Goal: Transaction & Acquisition: Purchase product/service

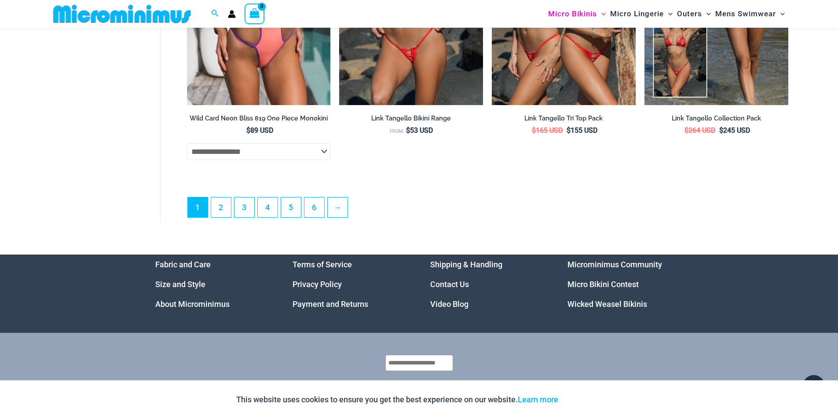
scroll to position [2569, 0]
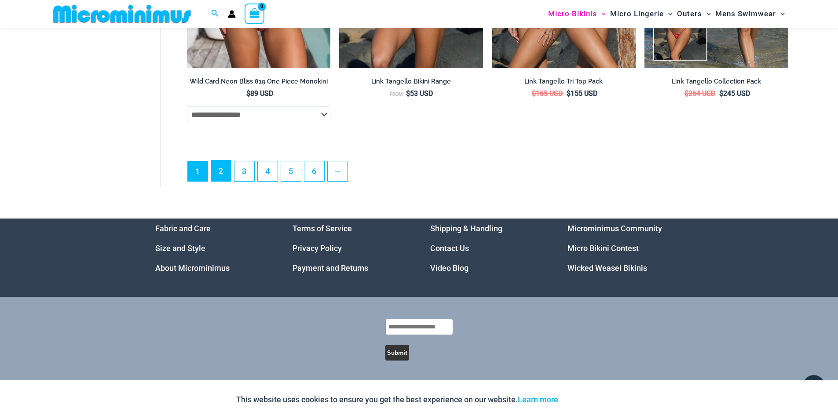
click at [223, 170] on link "2" at bounding box center [221, 171] width 20 height 21
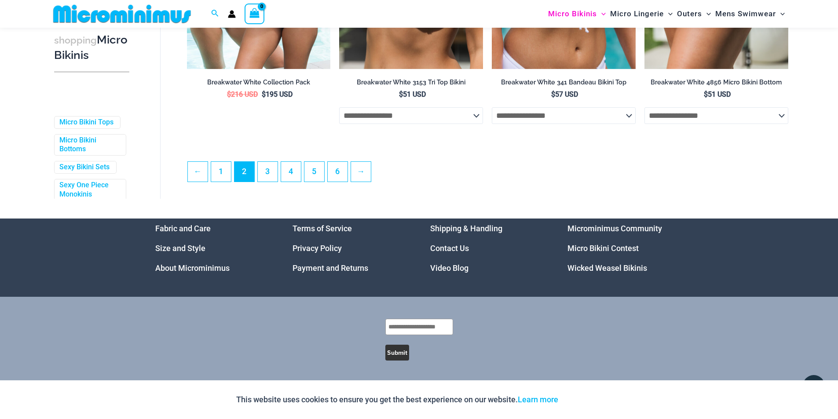
scroll to position [2377, 0]
click at [270, 170] on link "3" at bounding box center [268, 171] width 20 height 21
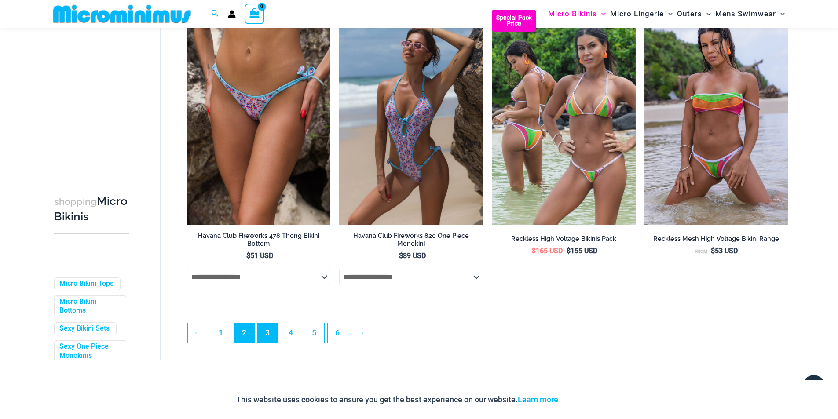
scroll to position [2323, 0]
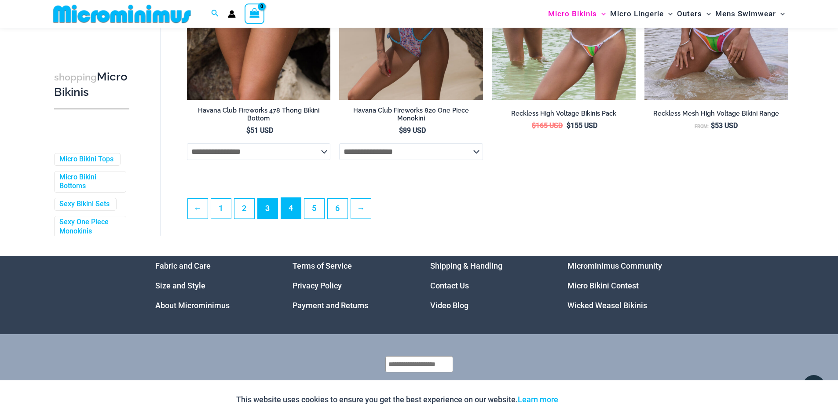
click at [292, 212] on link "4" at bounding box center [291, 208] width 20 height 21
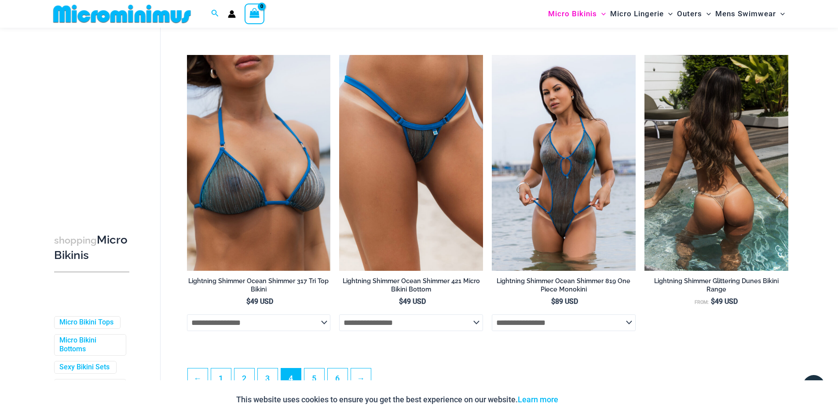
scroll to position [2235, 0]
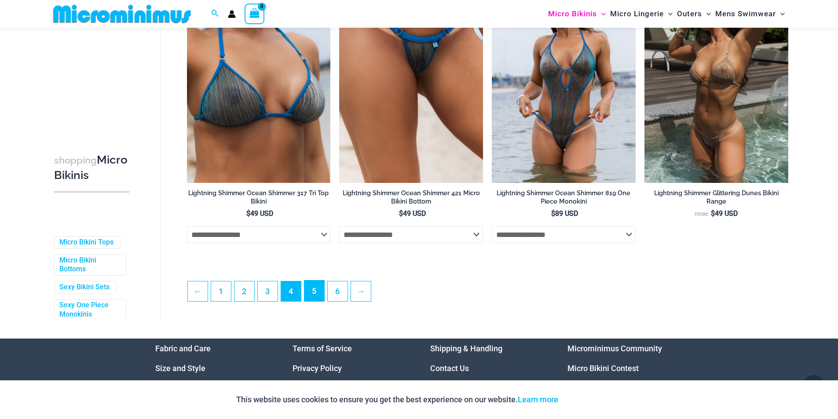
click at [314, 297] on link "5" at bounding box center [314, 291] width 20 height 21
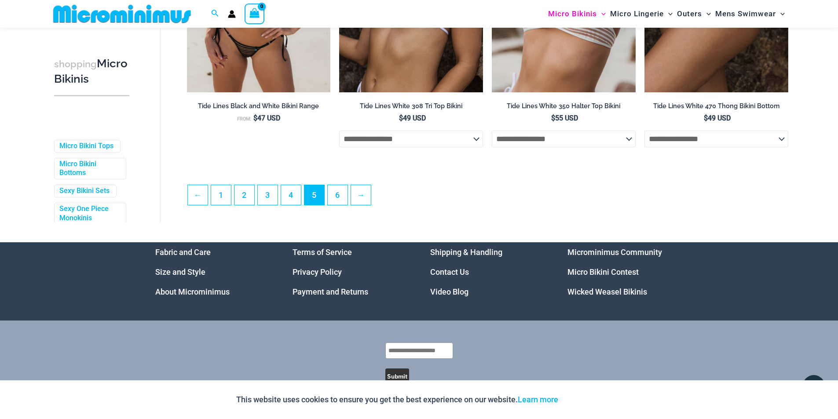
scroll to position [2349, 0]
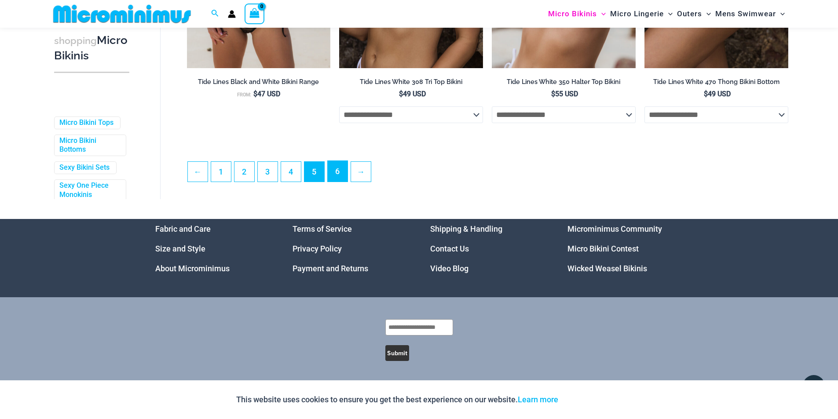
click at [334, 179] on link "6" at bounding box center [338, 171] width 20 height 21
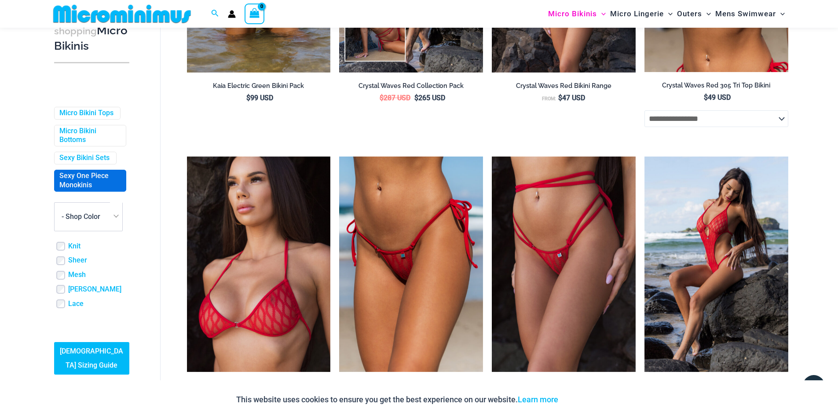
scroll to position [220, 0]
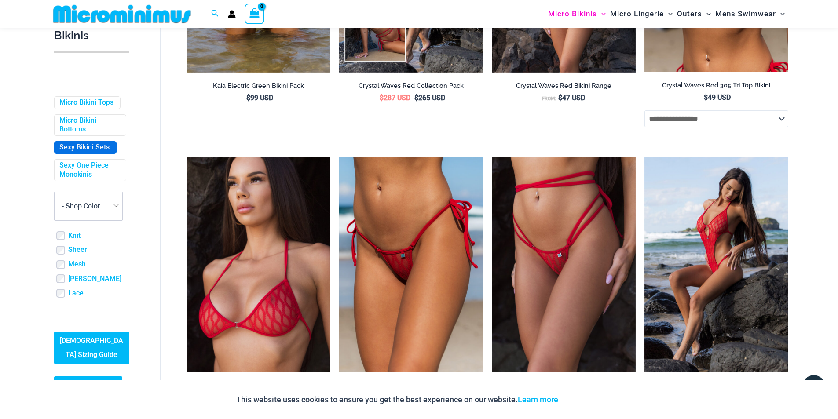
click at [78, 153] on link "Sexy Bikini Sets" at bounding box center [84, 147] width 50 height 9
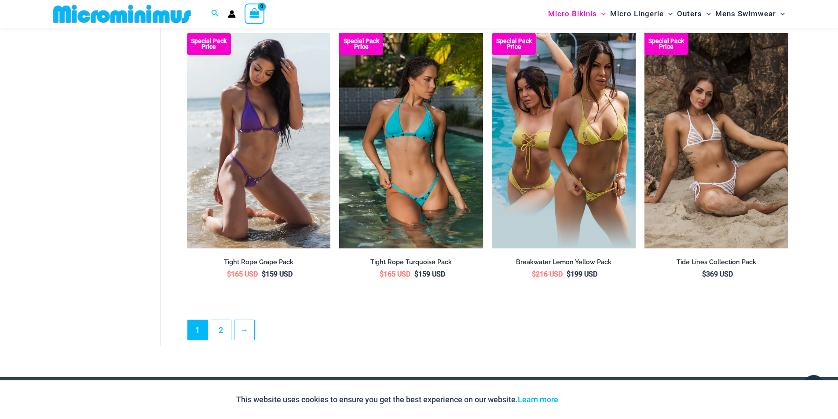
scroll to position [2324, 0]
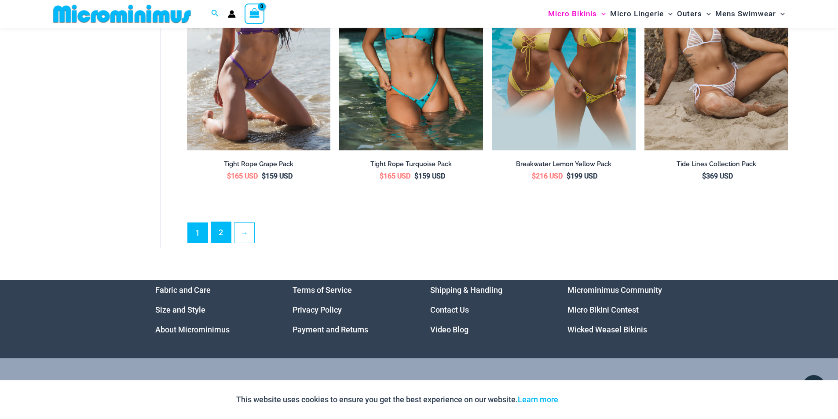
click at [220, 226] on link "2" at bounding box center [221, 232] width 20 height 21
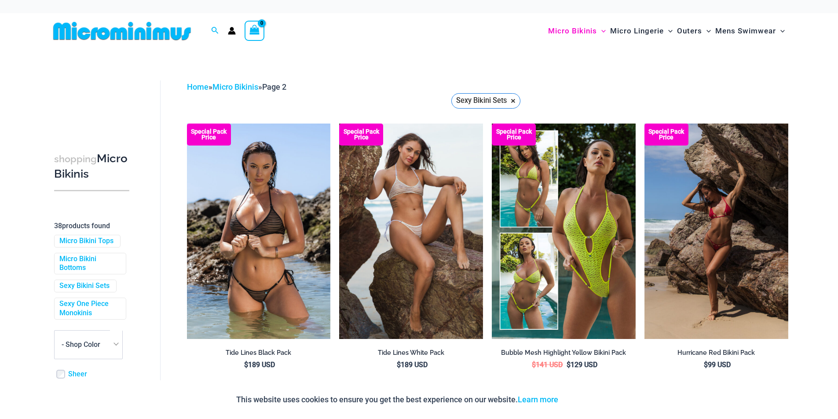
scroll to position [219, 0]
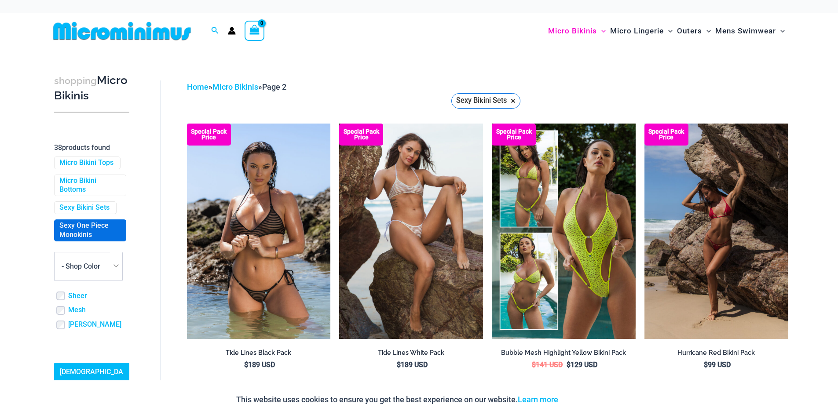
click at [89, 223] on link "Sexy One Piece Monokinis" at bounding box center [89, 230] width 60 height 18
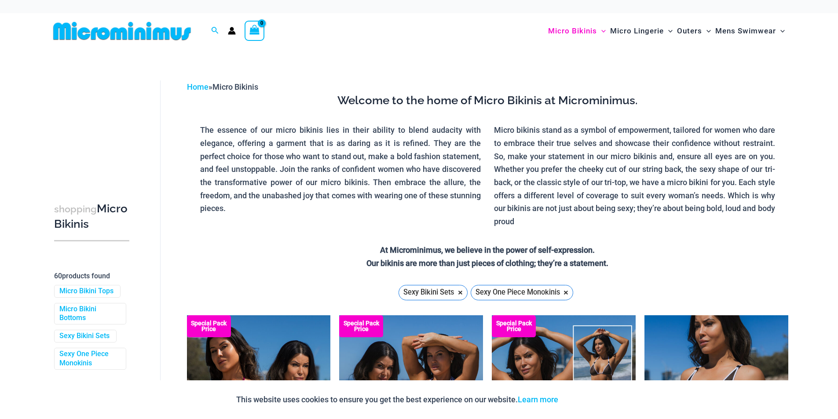
scroll to position [220, 0]
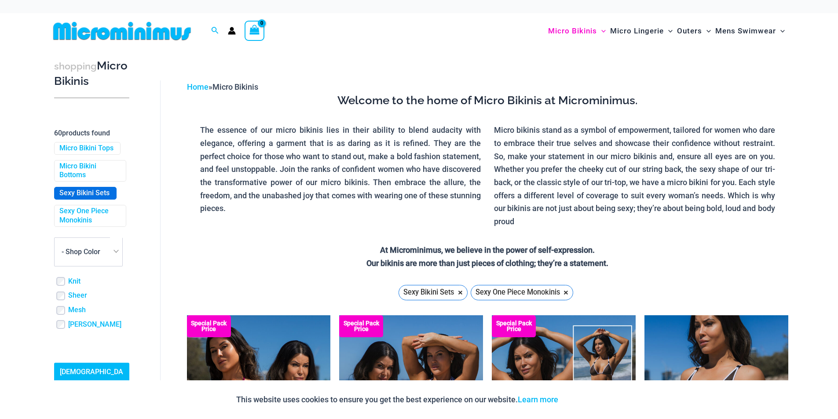
click at [94, 198] on link "Sexy Bikini Sets" at bounding box center [84, 193] width 50 height 9
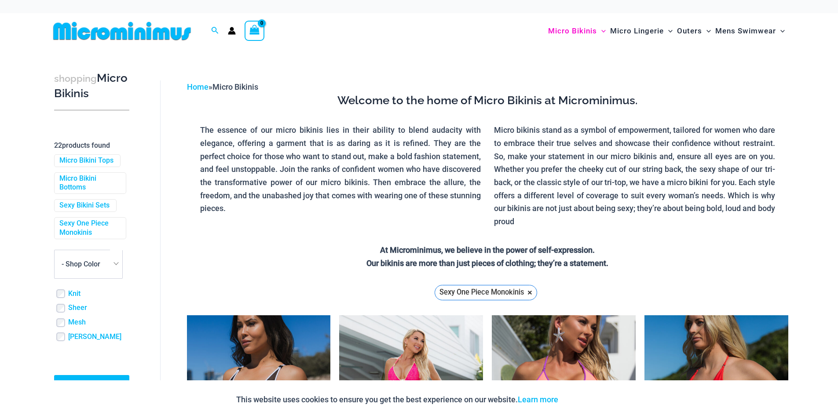
scroll to position [220, 0]
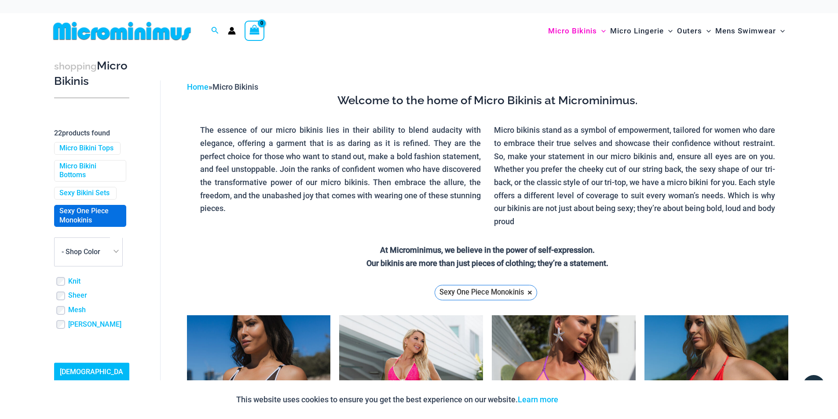
click at [80, 217] on link "Sexy One Piece Monokinis" at bounding box center [89, 216] width 60 height 18
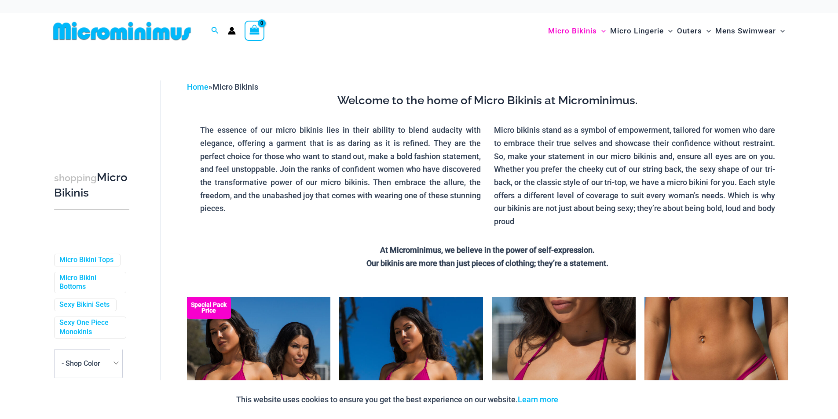
scroll to position [248, 0]
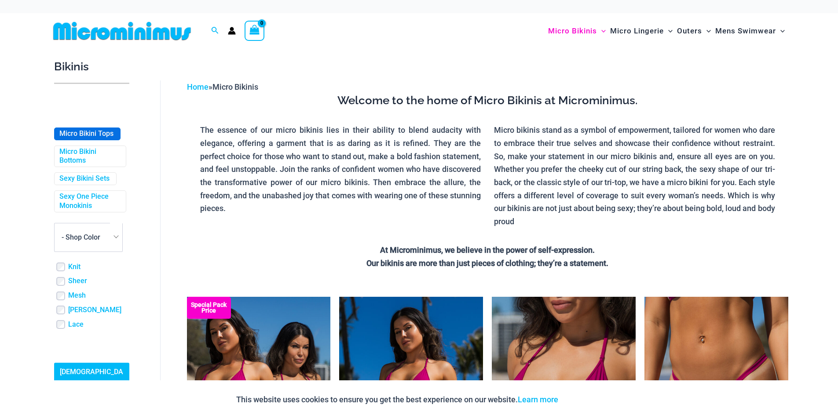
click at [88, 129] on link "Micro Bikini Tops" at bounding box center [86, 133] width 54 height 9
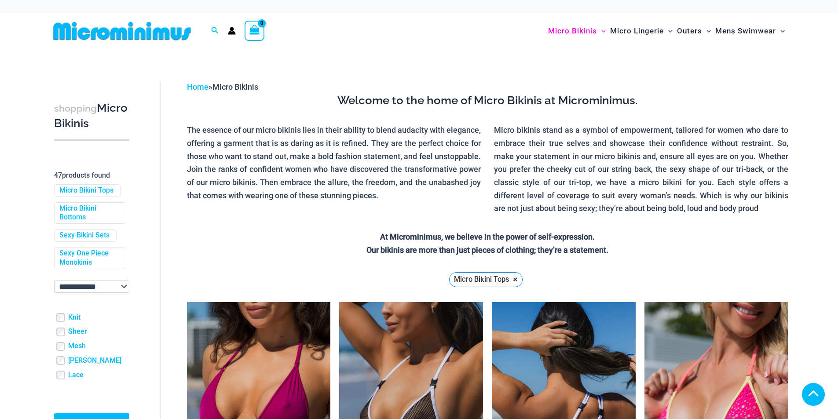
scroll to position [321, 0]
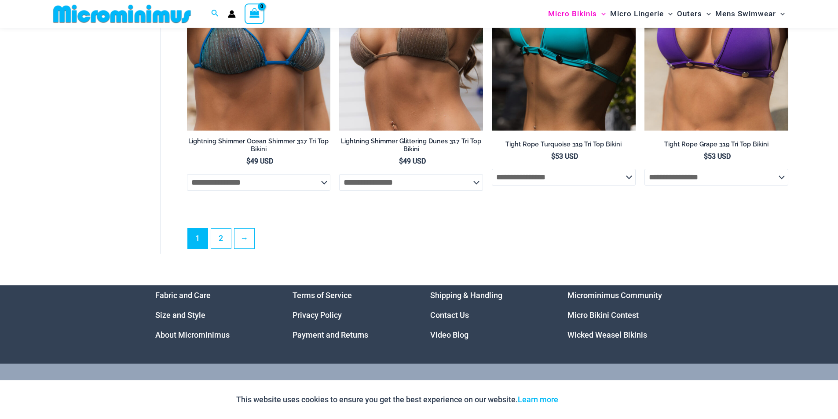
scroll to position [2587, 0]
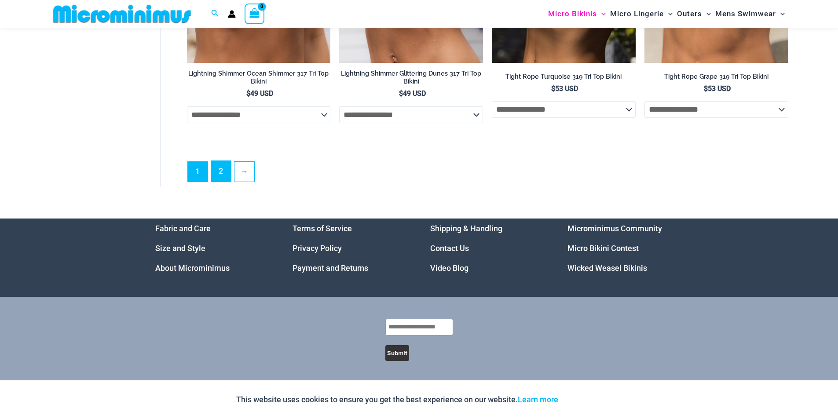
click at [222, 175] on link "2" at bounding box center [221, 171] width 20 height 21
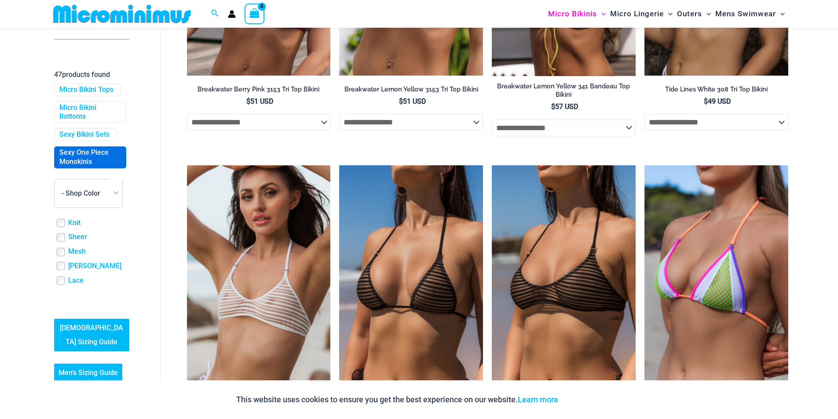
scroll to position [248, 0]
click at [89, 84] on span "Micro Bikini Tops" at bounding box center [88, 90] width 66 height 12
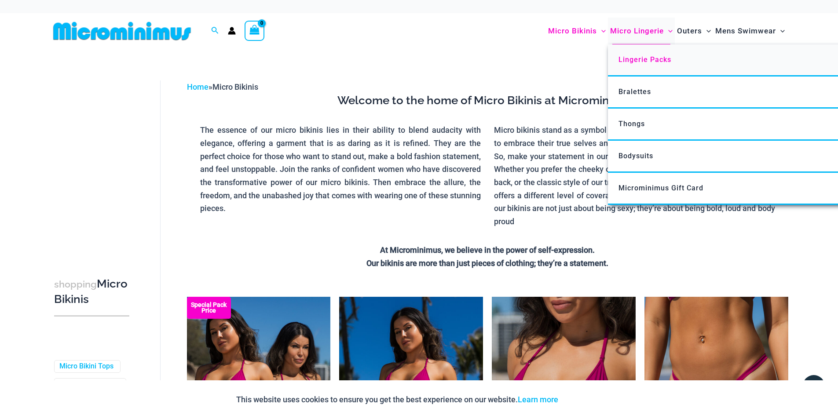
click at [652, 58] on span "Lingerie Packs" at bounding box center [644, 59] width 53 height 8
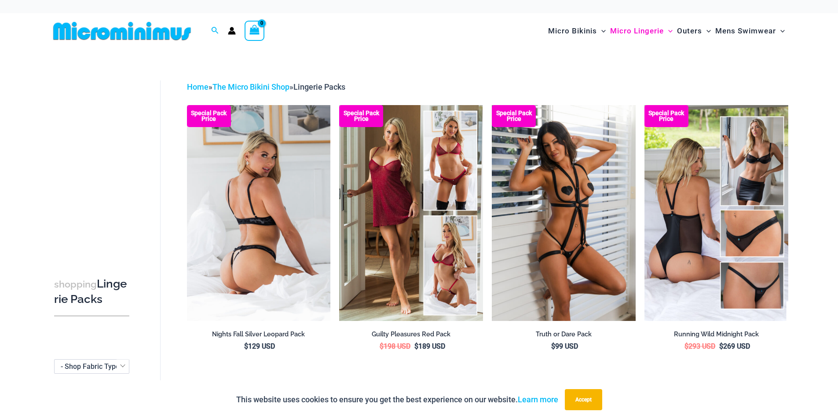
click at [261, 196] on img at bounding box center [259, 213] width 144 height 216
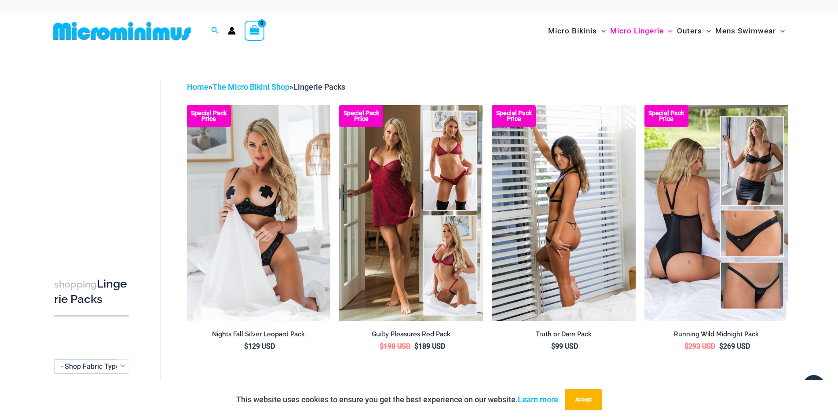
click at [602, 229] on img at bounding box center [564, 213] width 144 height 216
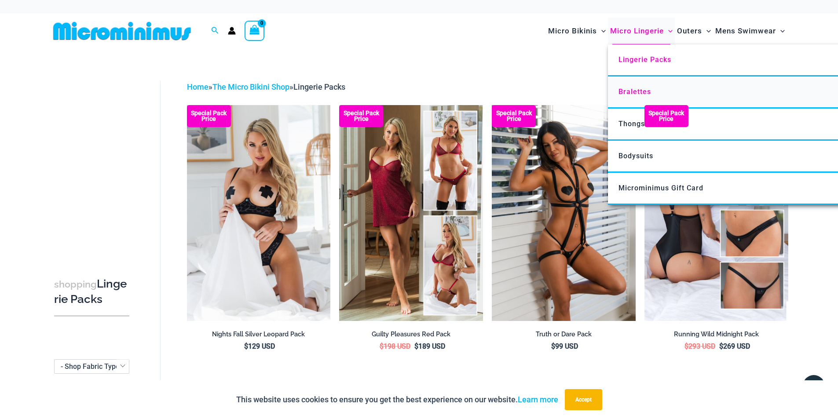
click at [630, 92] on span "Bralettes" at bounding box center [634, 92] width 33 height 8
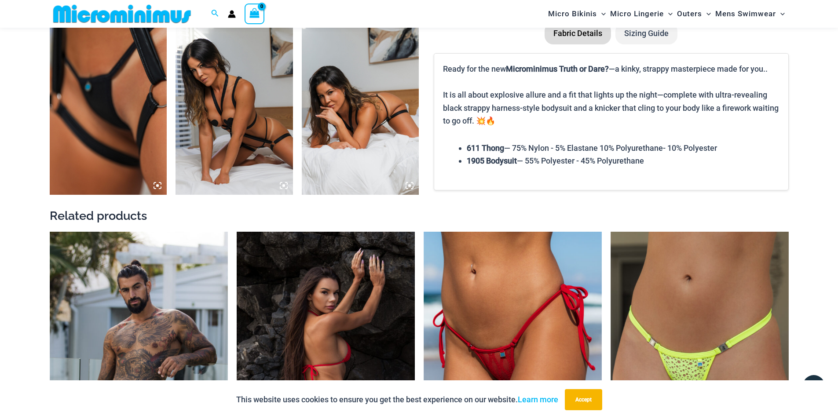
scroll to position [836, 0]
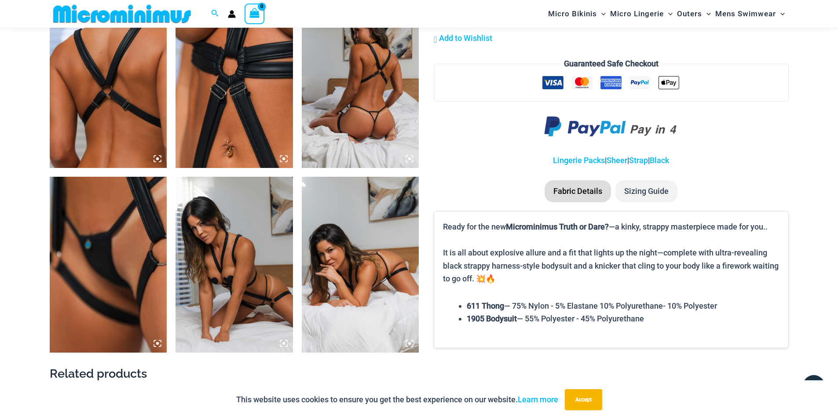
click at [237, 282] on img at bounding box center [233, 265] width 117 height 176
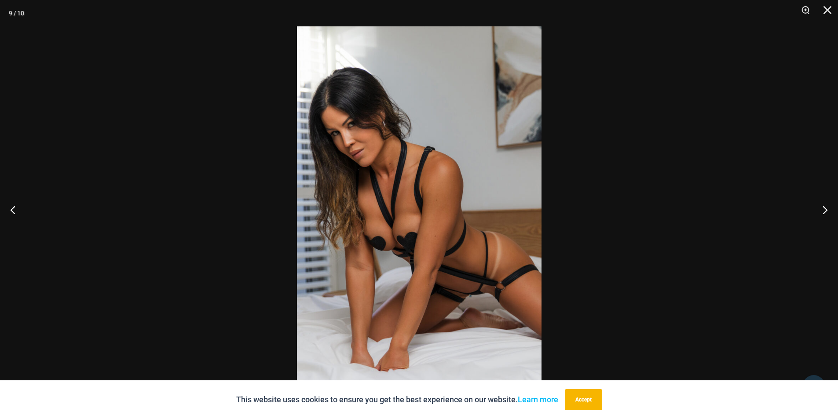
click at [394, 230] on img at bounding box center [419, 209] width 245 height 366
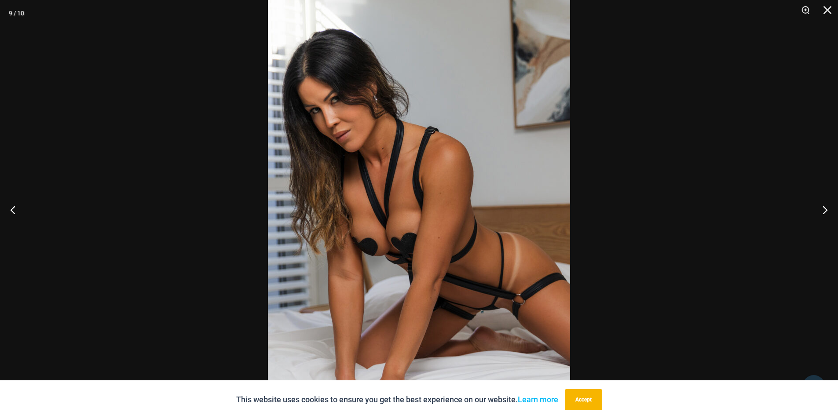
click at [391, 258] on img at bounding box center [419, 204] width 302 height 453
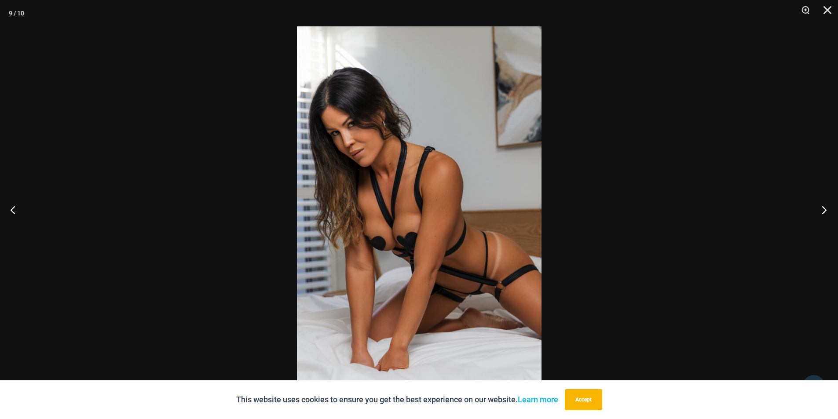
click at [824, 211] on button "Next" at bounding box center [821, 210] width 33 height 44
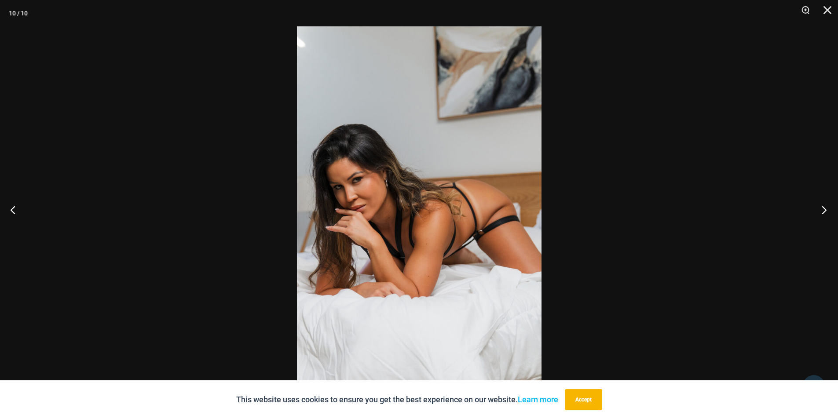
click at [824, 211] on button "Next" at bounding box center [821, 210] width 33 height 44
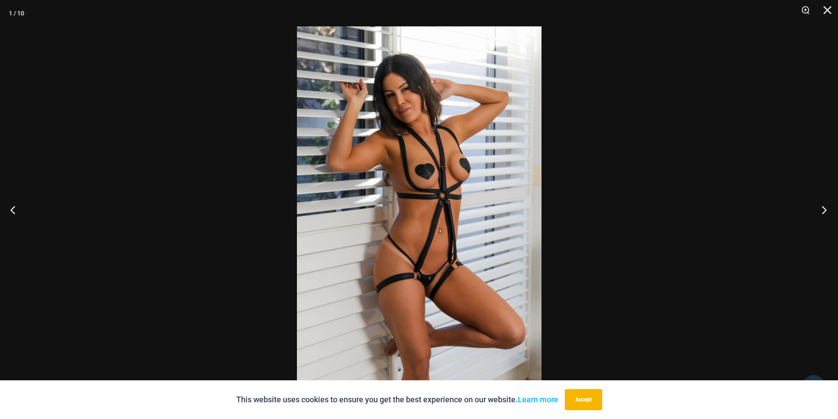
click at [824, 211] on button "Next" at bounding box center [821, 210] width 33 height 44
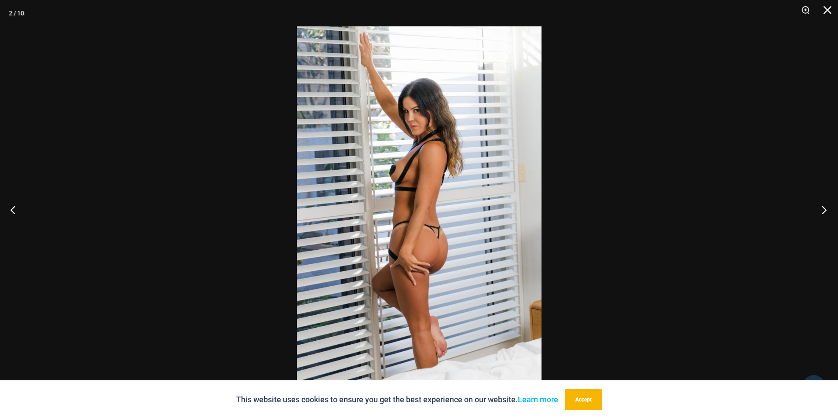
click at [824, 211] on button "Next" at bounding box center [821, 210] width 33 height 44
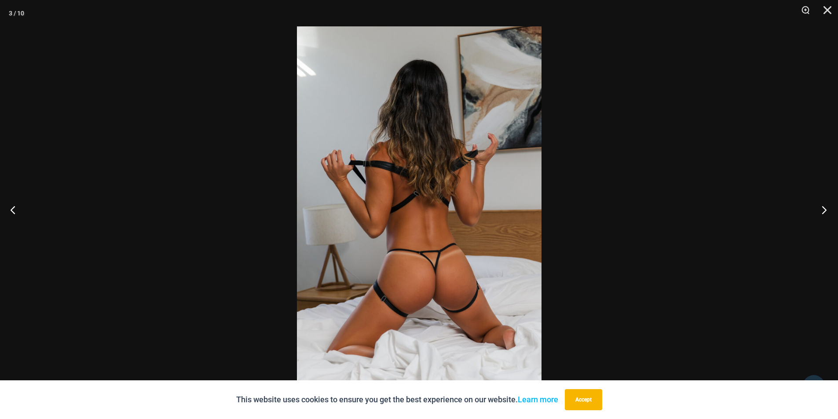
click at [824, 211] on button "Next" at bounding box center [821, 210] width 33 height 44
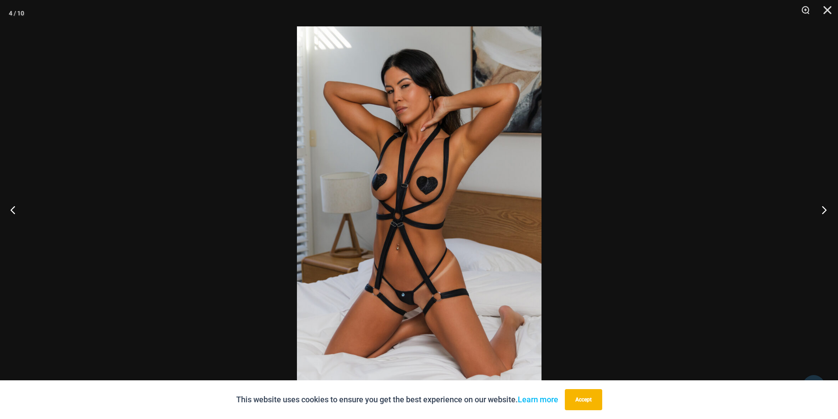
click at [824, 211] on button "Next" at bounding box center [821, 210] width 33 height 44
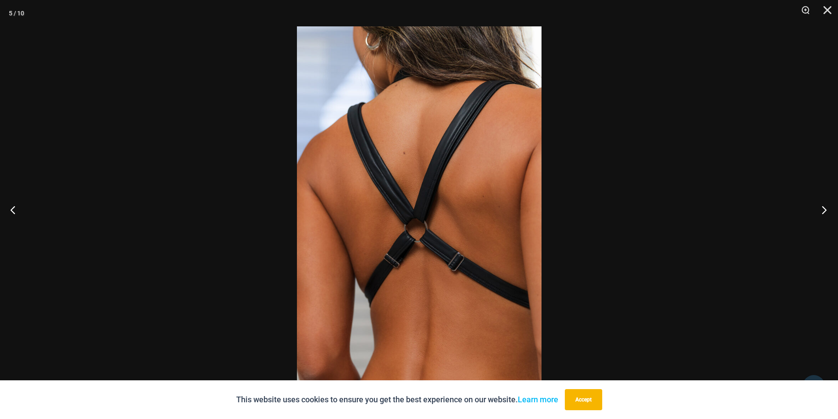
click at [824, 211] on button "Next" at bounding box center [821, 210] width 33 height 44
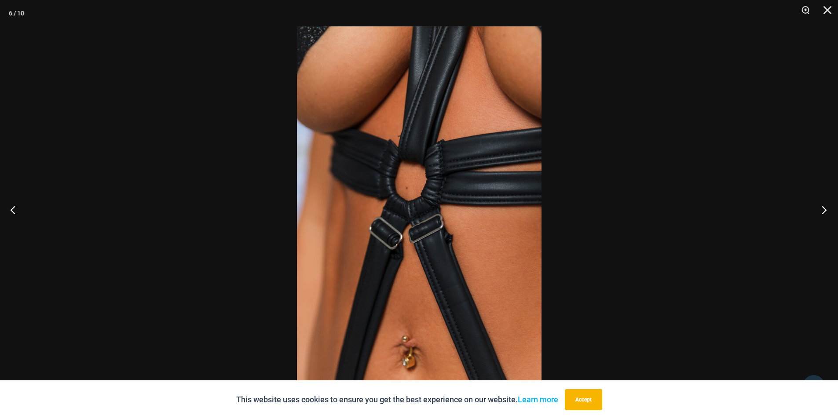
click at [824, 211] on button "Next" at bounding box center [821, 210] width 33 height 44
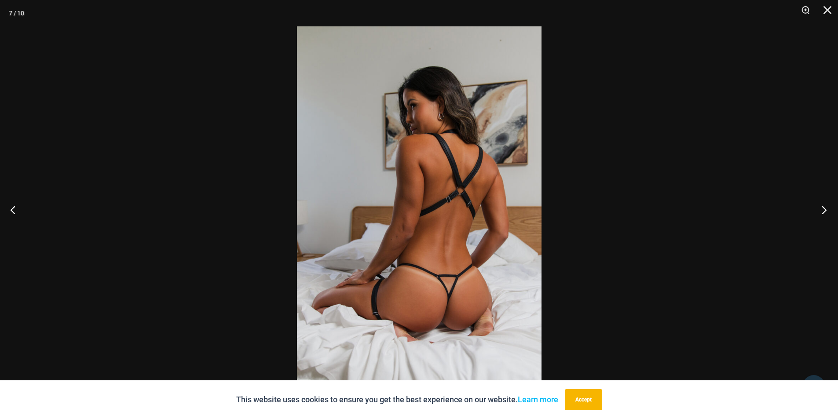
click at [824, 211] on button "Next" at bounding box center [821, 210] width 33 height 44
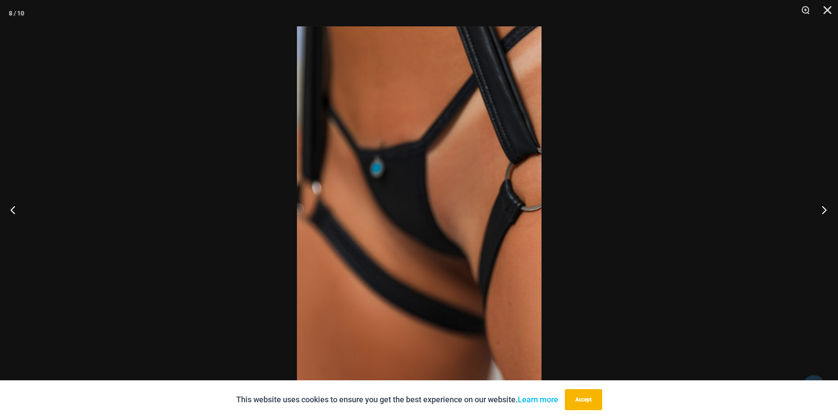
click at [824, 211] on button "Next" at bounding box center [821, 210] width 33 height 44
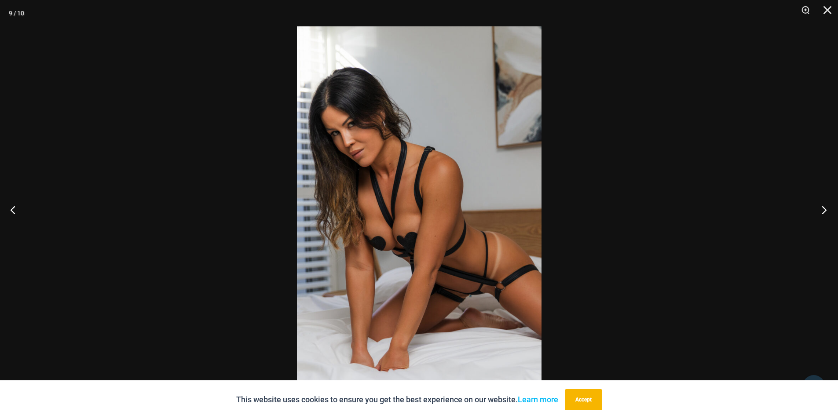
click at [824, 211] on button "Next" at bounding box center [821, 210] width 33 height 44
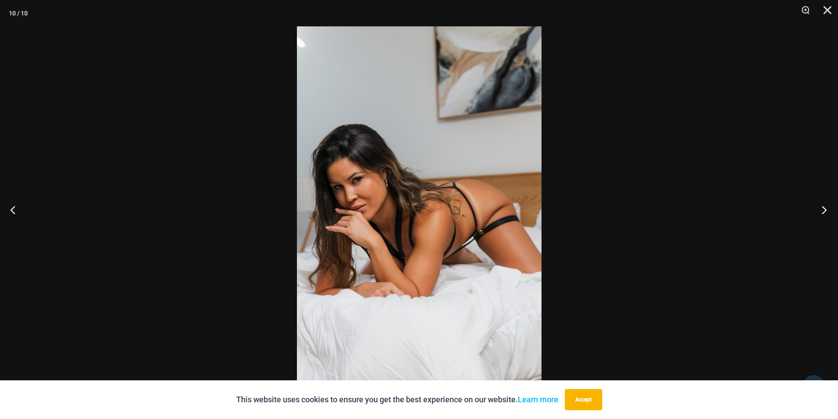
click at [824, 211] on button "Next" at bounding box center [821, 210] width 33 height 44
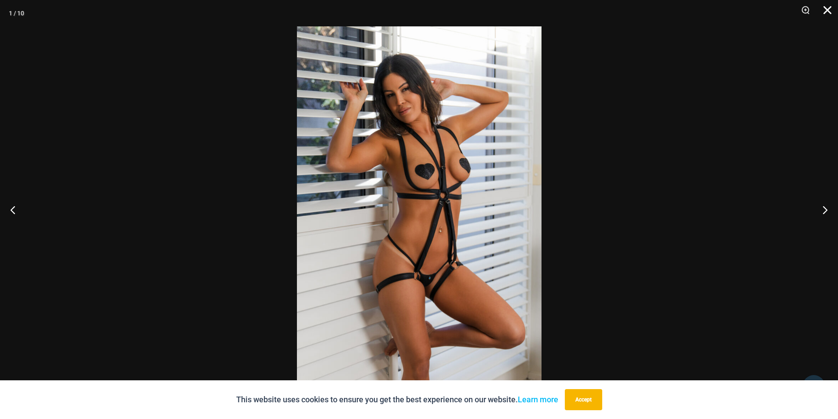
click at [831, 10] on button "Close" at bounding box center [824, 13] width 22 height 26
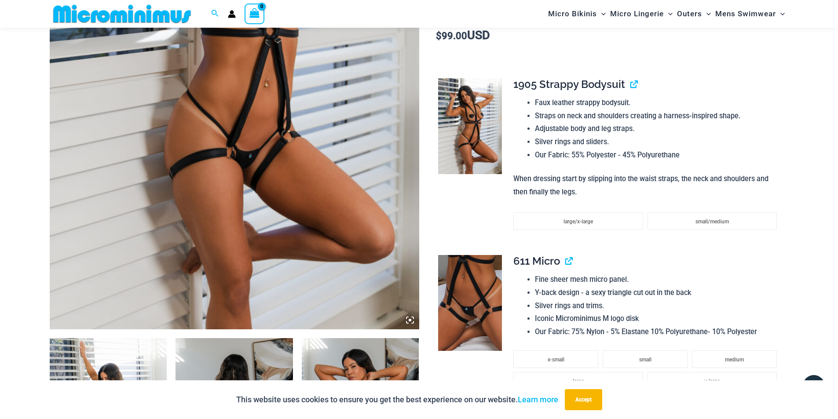
scroll to position [176, 0]
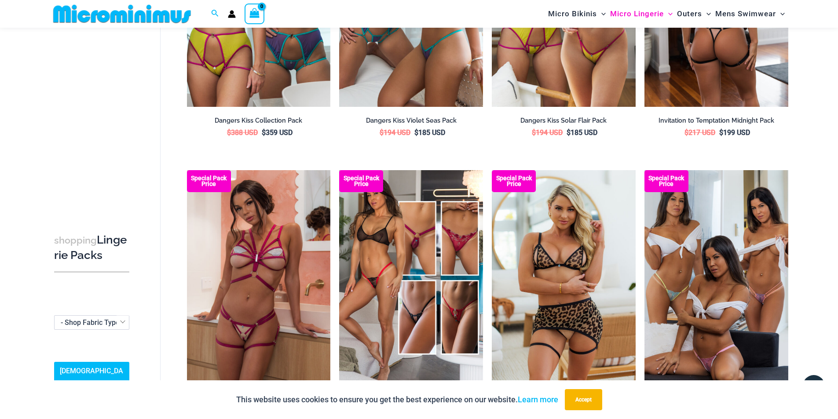
scroll to position [651, 0]
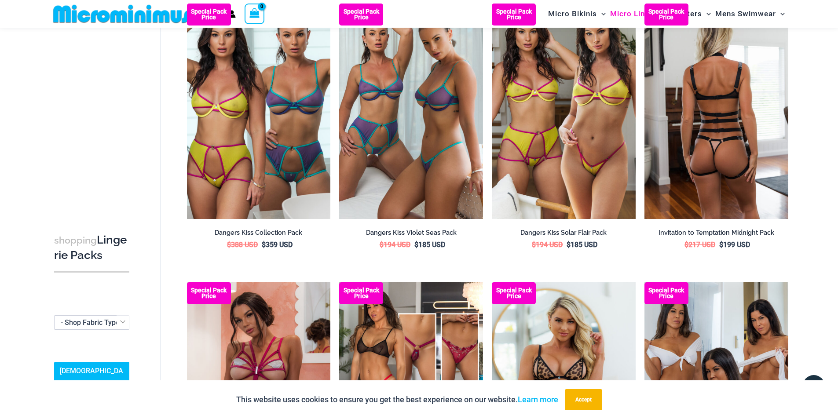
click at [718, 150] on img at bounding box center [716, 112] width 144 height 216
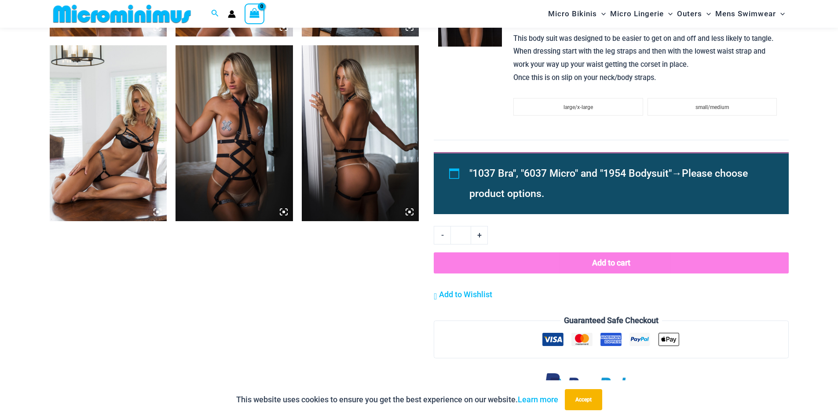
scroll to position [697, 0]
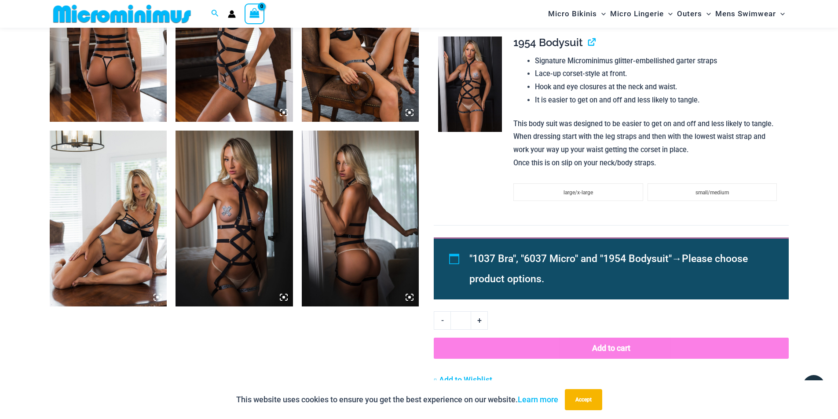
click at [218, 201] on img at bounding box center [233, 219] width 117 height 176
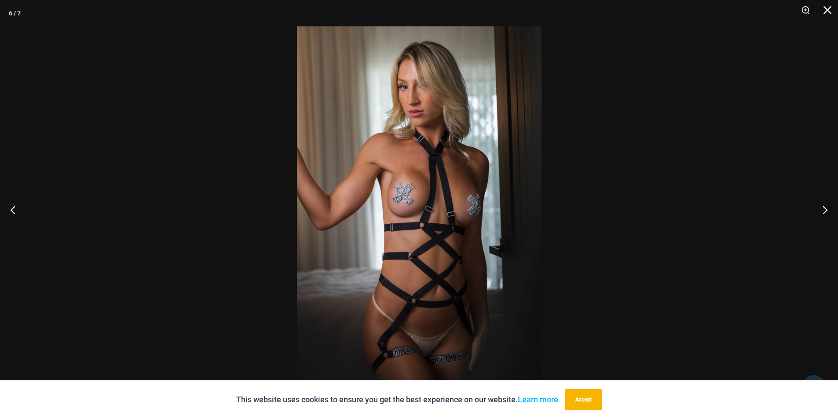
click at [413, 200] on img at bounding box center [419, 209] width 245 height 366
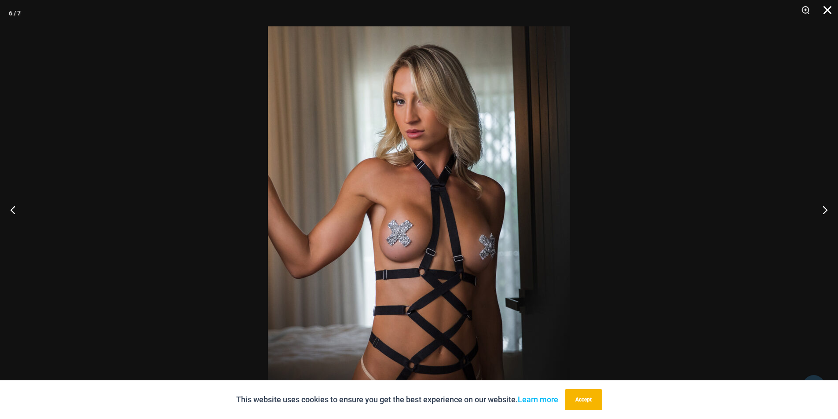
click at [826, 10] on button "Close" at bounding box center [824, 13] width 22 height 26
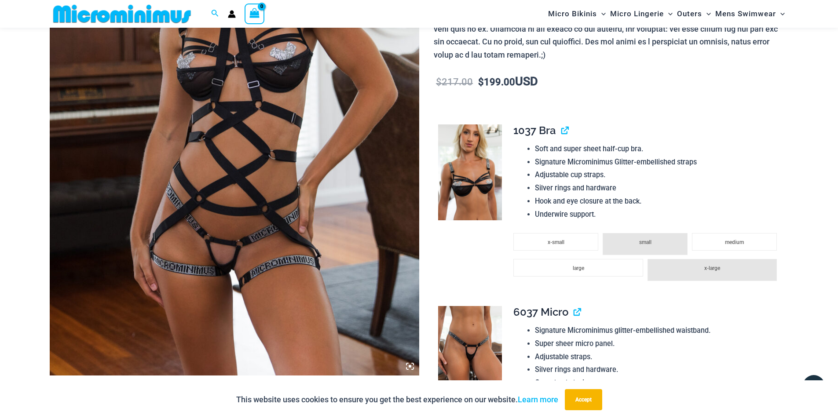
scroll to position [125, 0]
